Goal: Information Seeking & Learning: Compare options

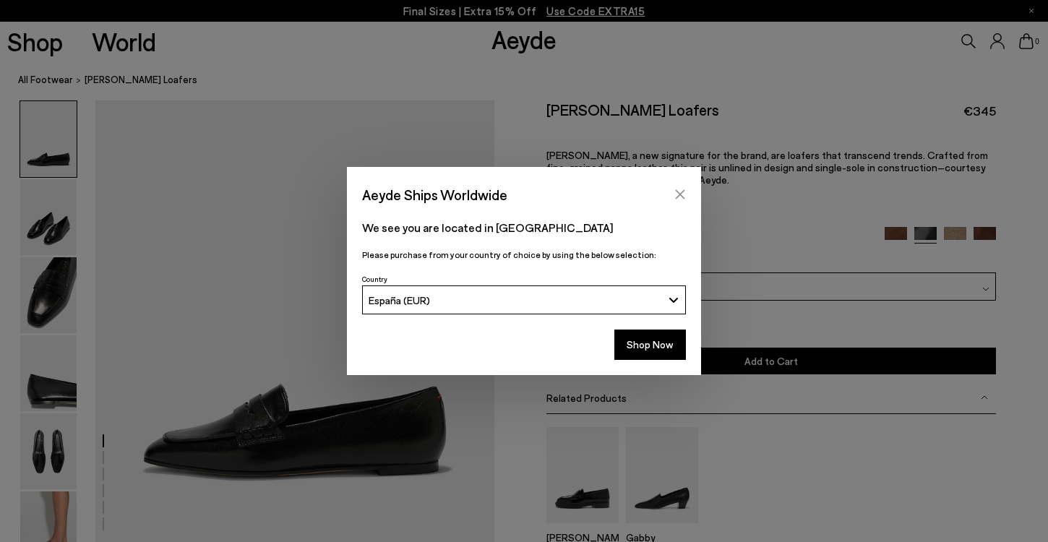
click at [680, 192] on icon "Close" at bounding box center [680, 195] width 12 height 12
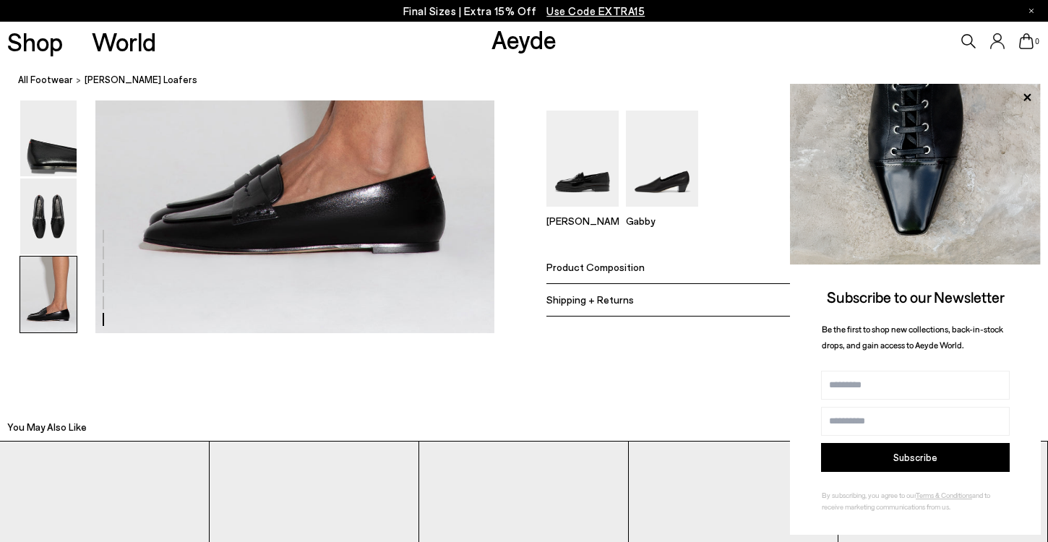
scroll to position [2888, 0]
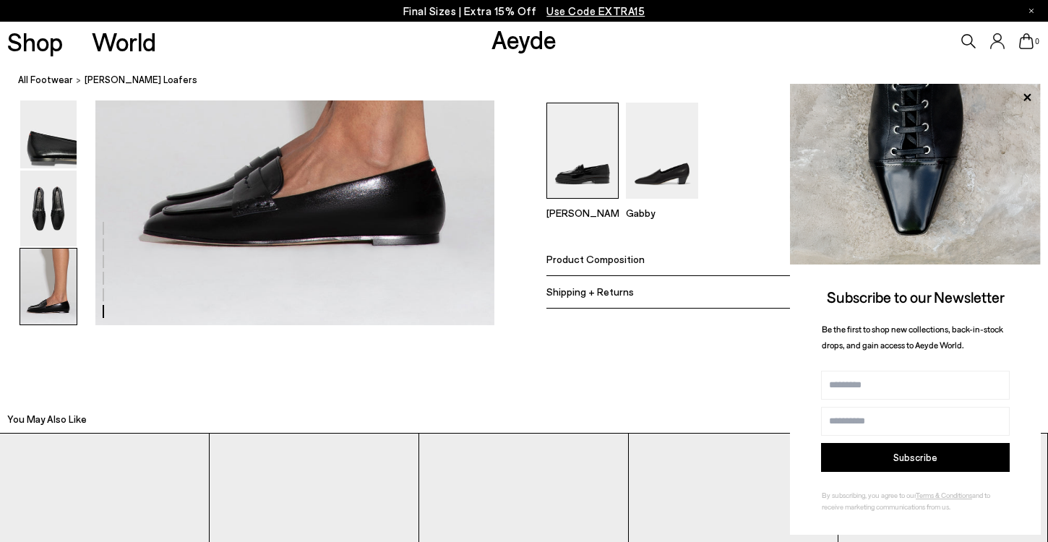
click at [583, 178] on img at bounding box center [583, 151] width 72 height 96
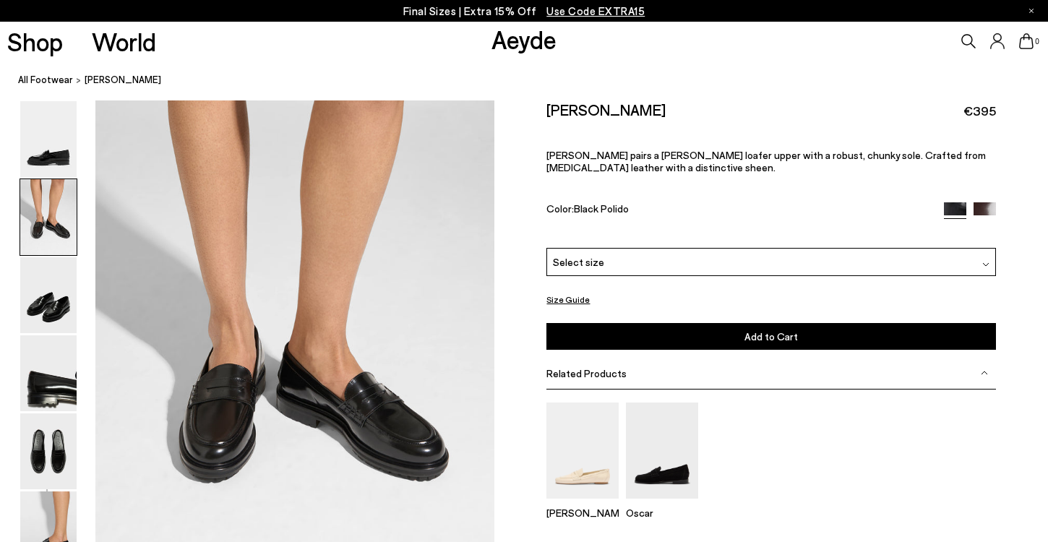
scroll to position [594, 0]
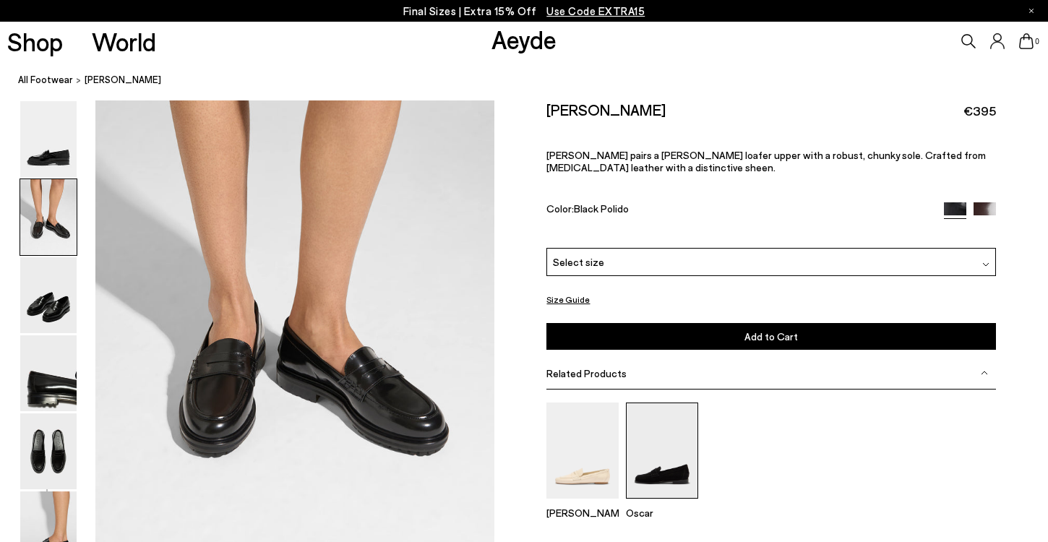
click at [668, 432] on img at bounding box center [662, 451] width 72 height 96
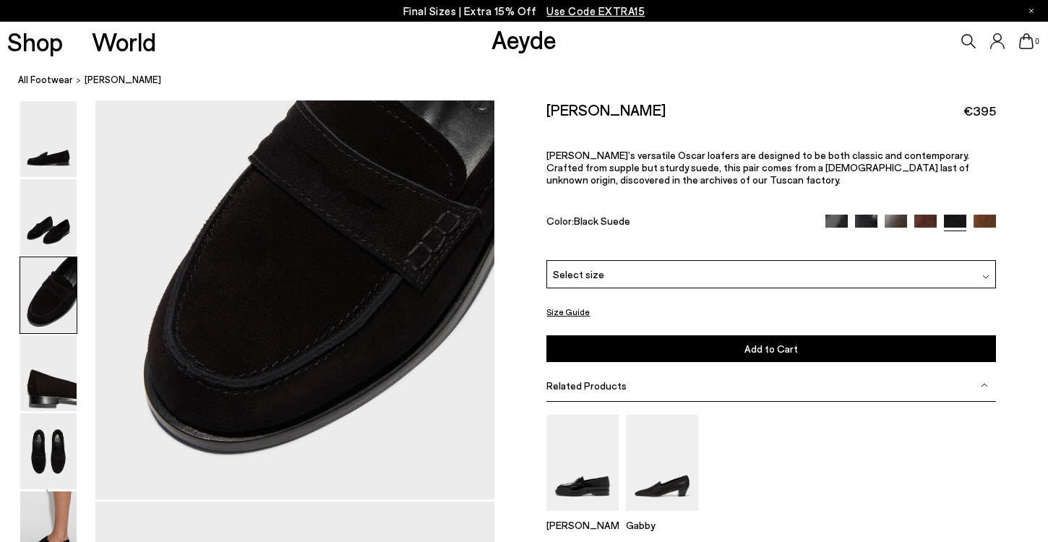
scroll to position [1113, 0]
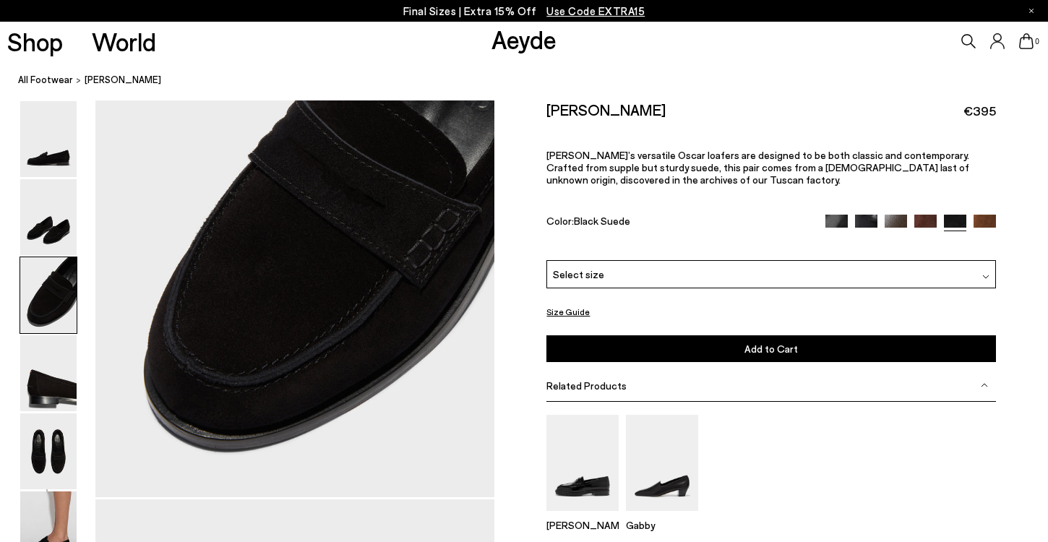
click at [625, 260] on div "Select size" at bounding box center [771, 274] width 449 height 28
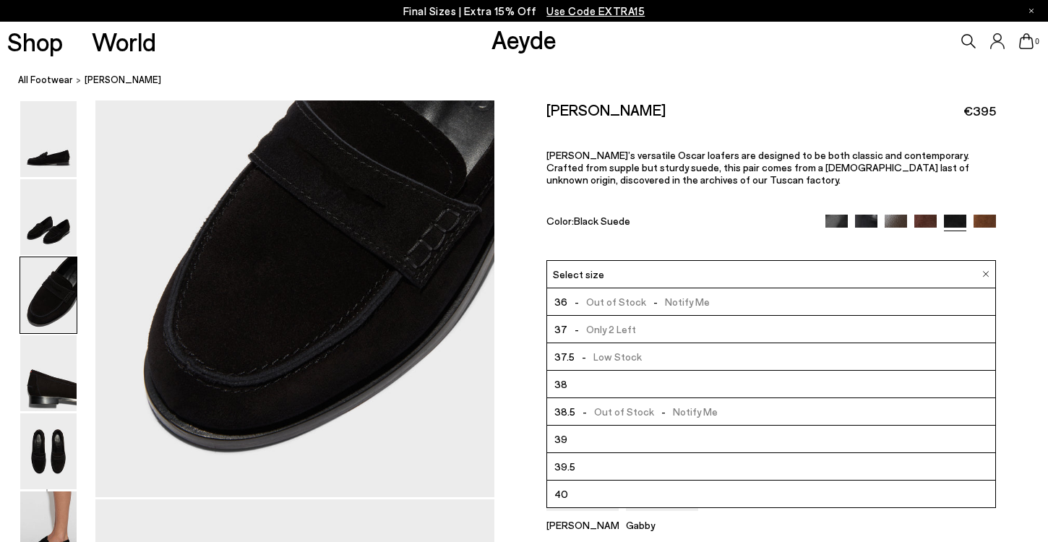
click at [835, 215] on img at bounding box center [837, 226] width 22 height 22
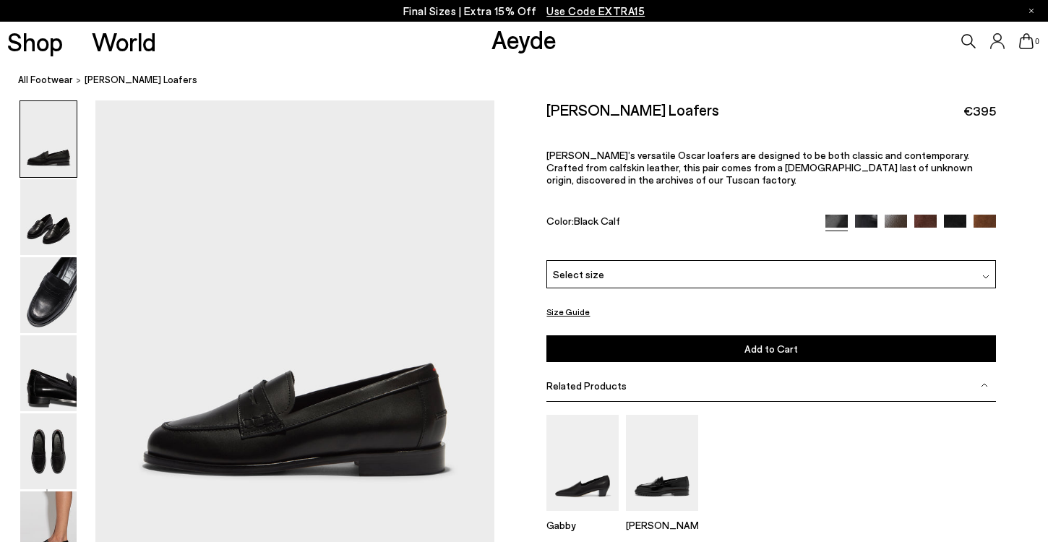
click at [870, 215] on img at bounding box center [866, 226] width 22 height 22
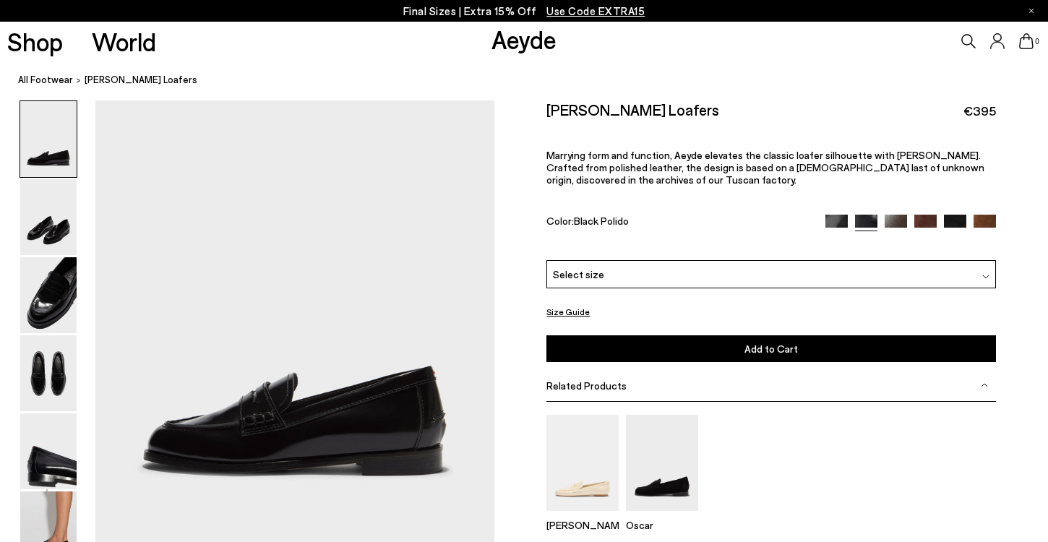
click at [904, 215] on img at bounding box center [896, 226] width 22 height 22
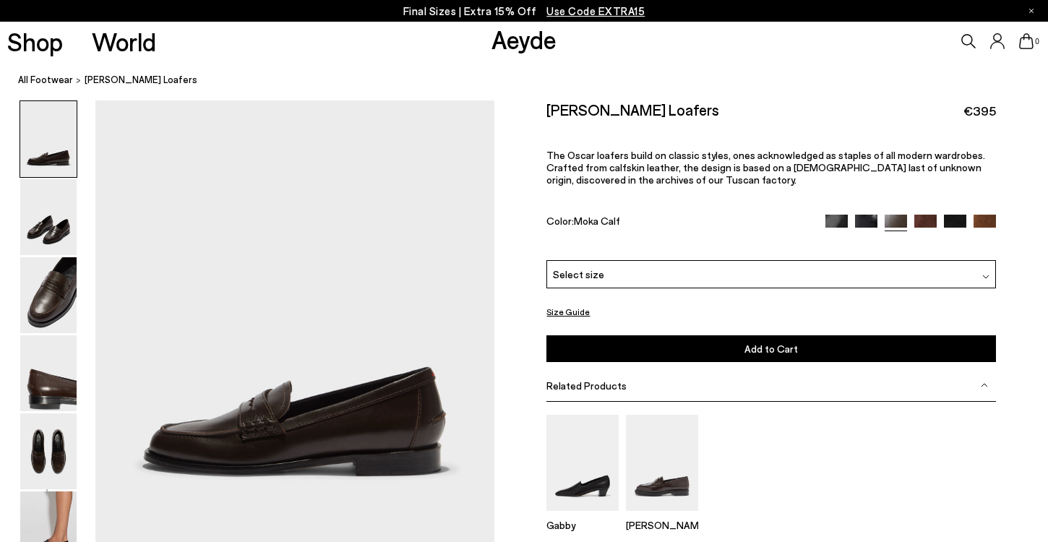
click at [926, 215] on img at bounding box center [926, 226] width 22 height 22
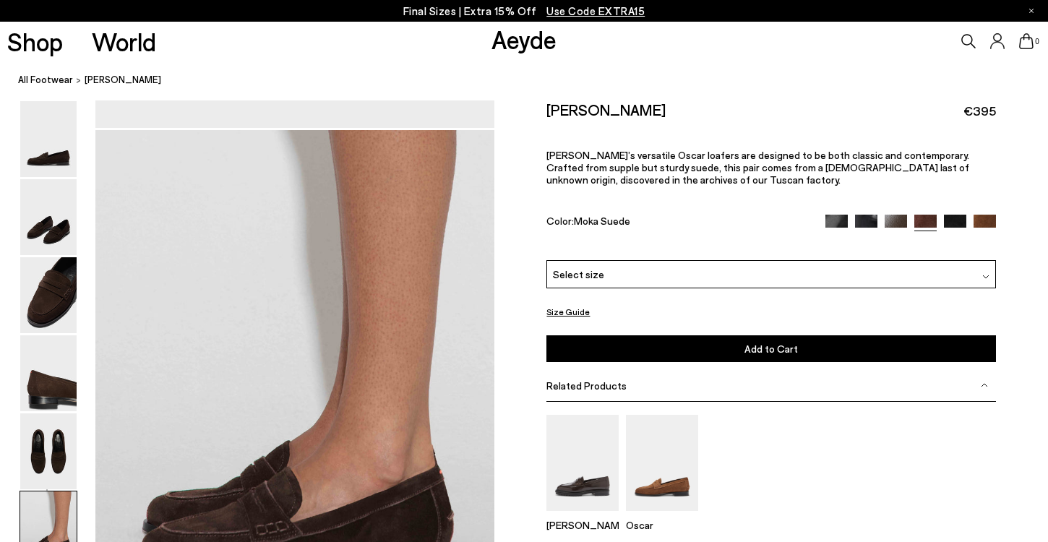
scroll to position [2547, 0]
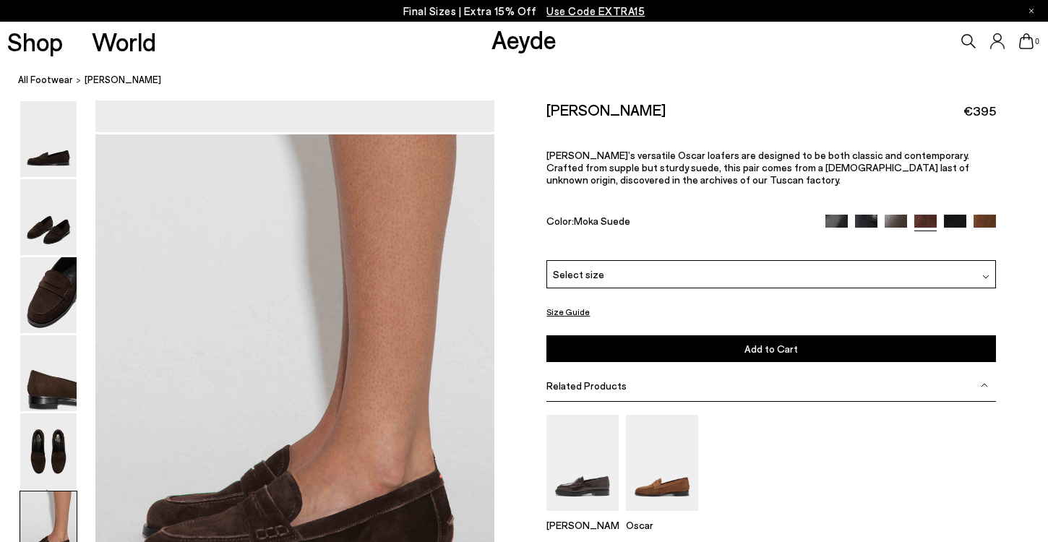
click at [982, 215] on img at bounding box center [985, 226] width 22 height 22
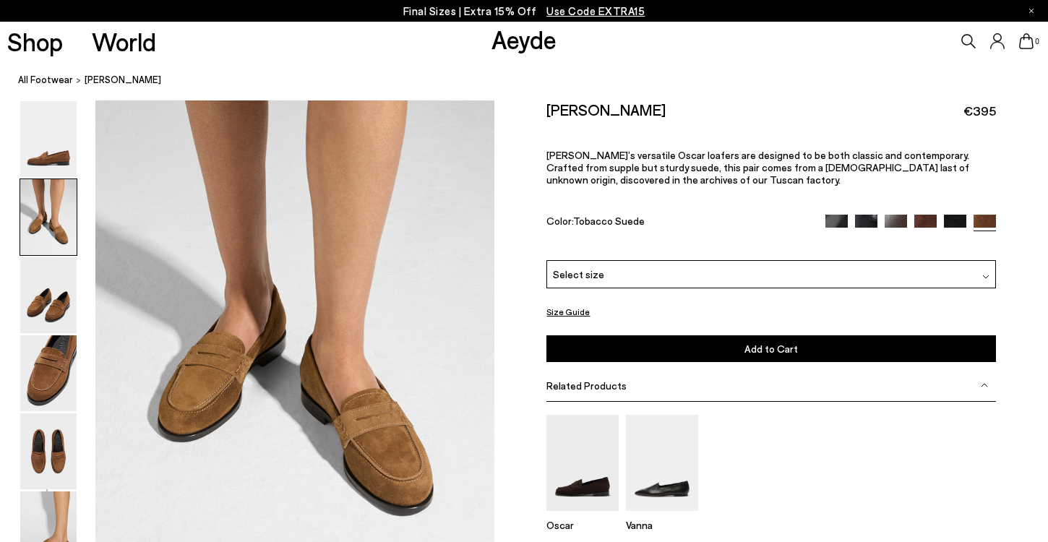
scroll to position [591, 0]
